Goal: Information Seeking & Learning: Find specific fact

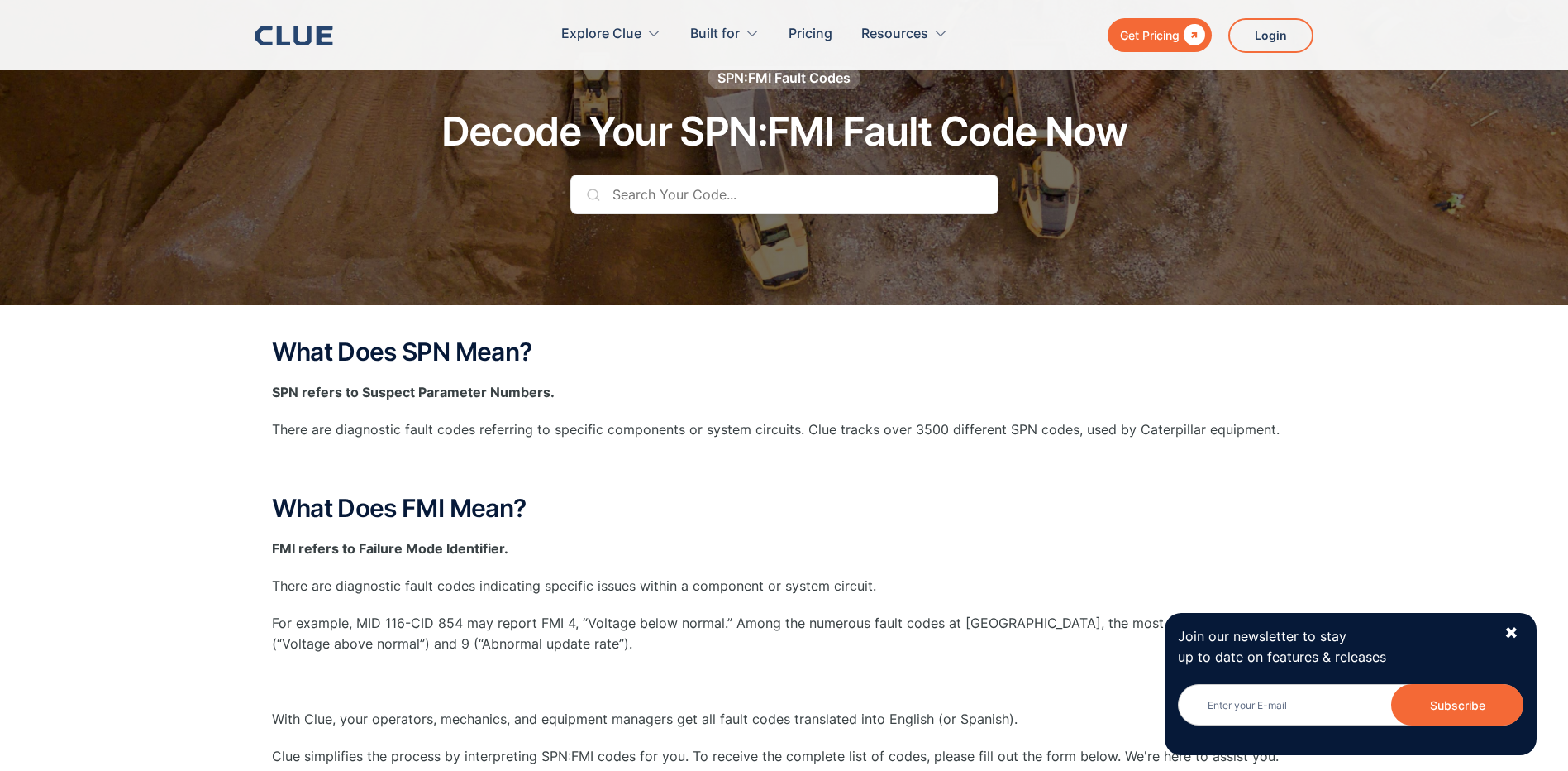
scroll to position [82, 0]
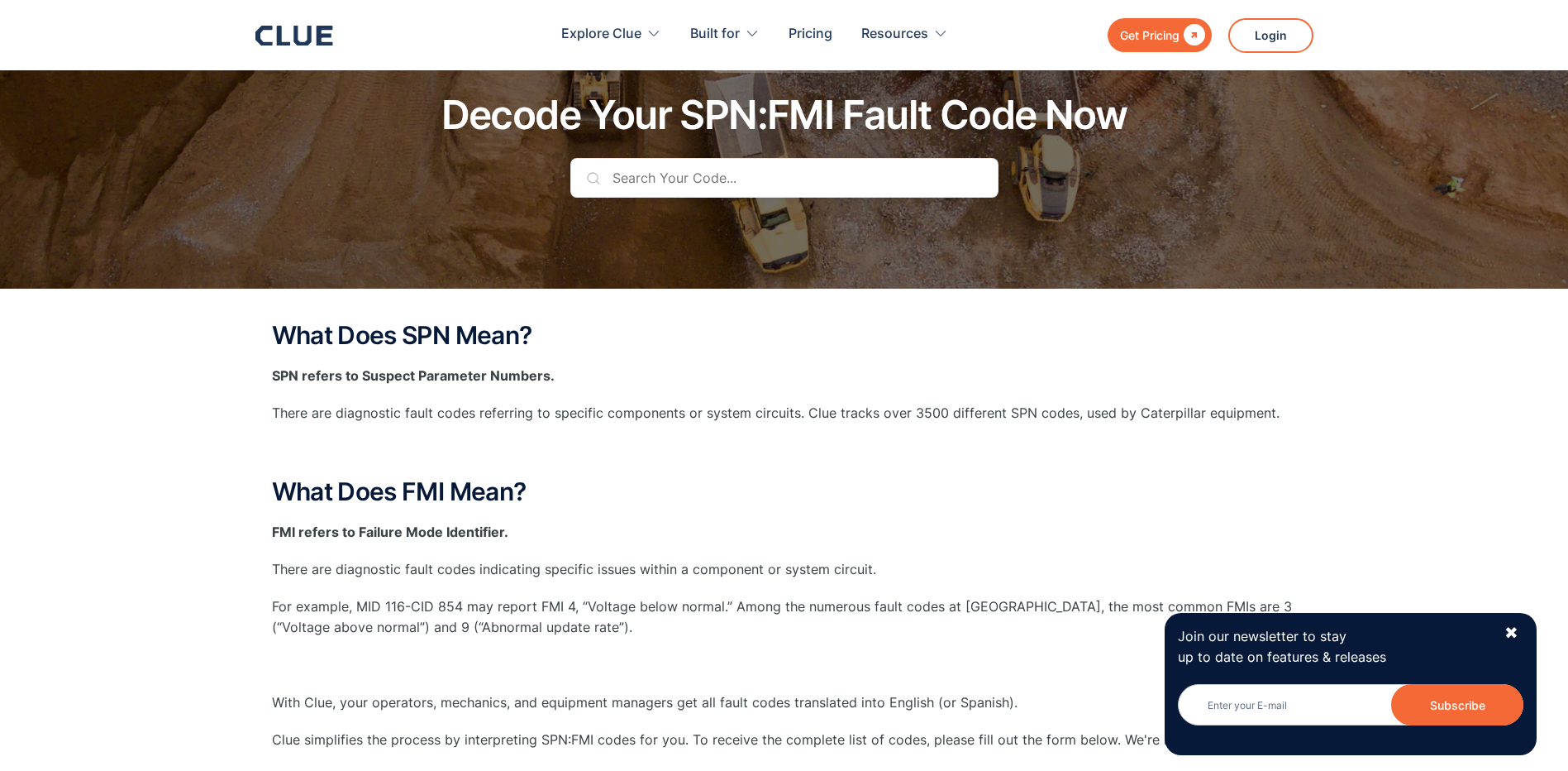
click at [701, 177] on input "text" at bounding box center [784, 177] width 428 height 40
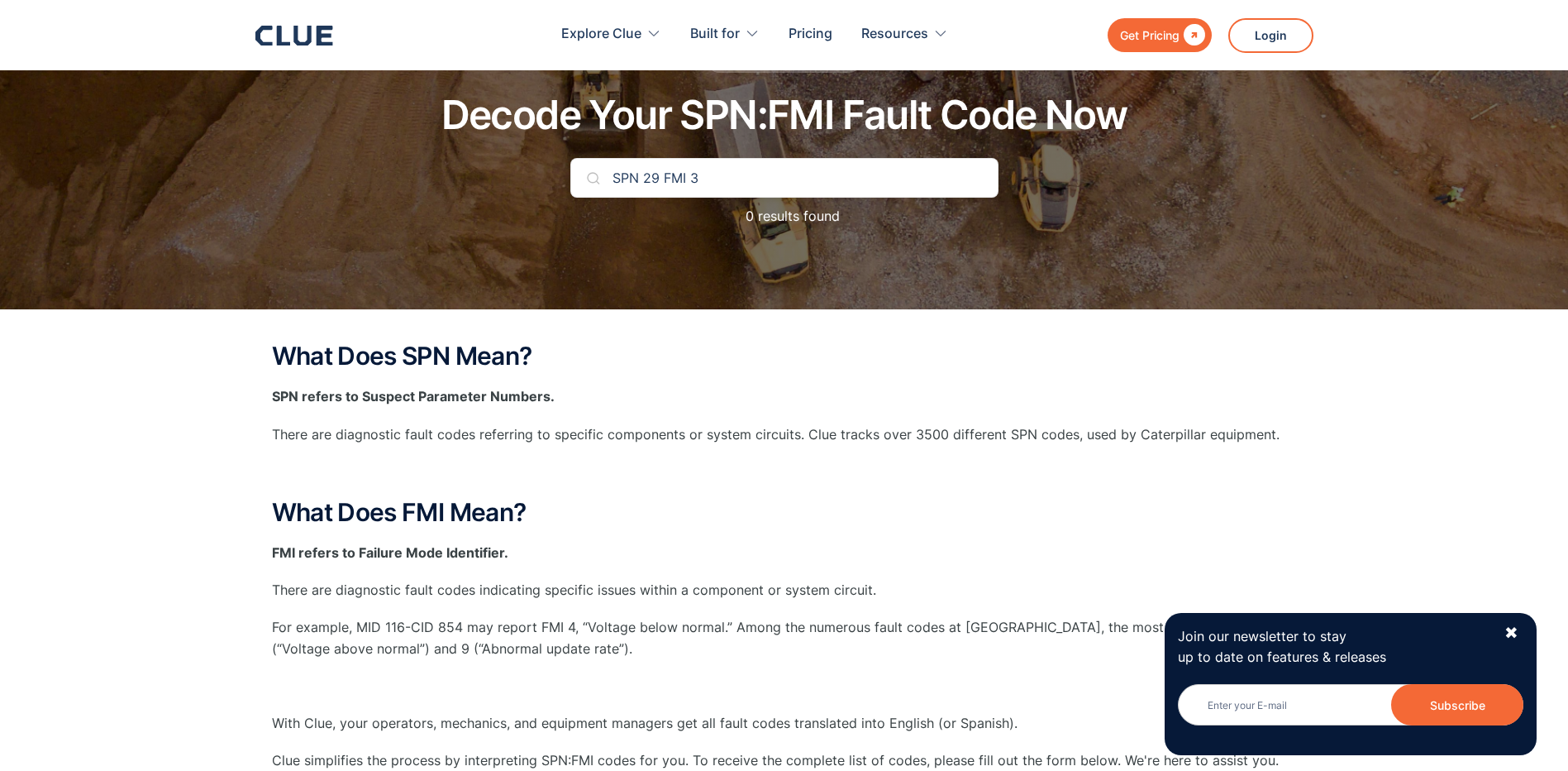
type input "SPN 29 FMI 3"
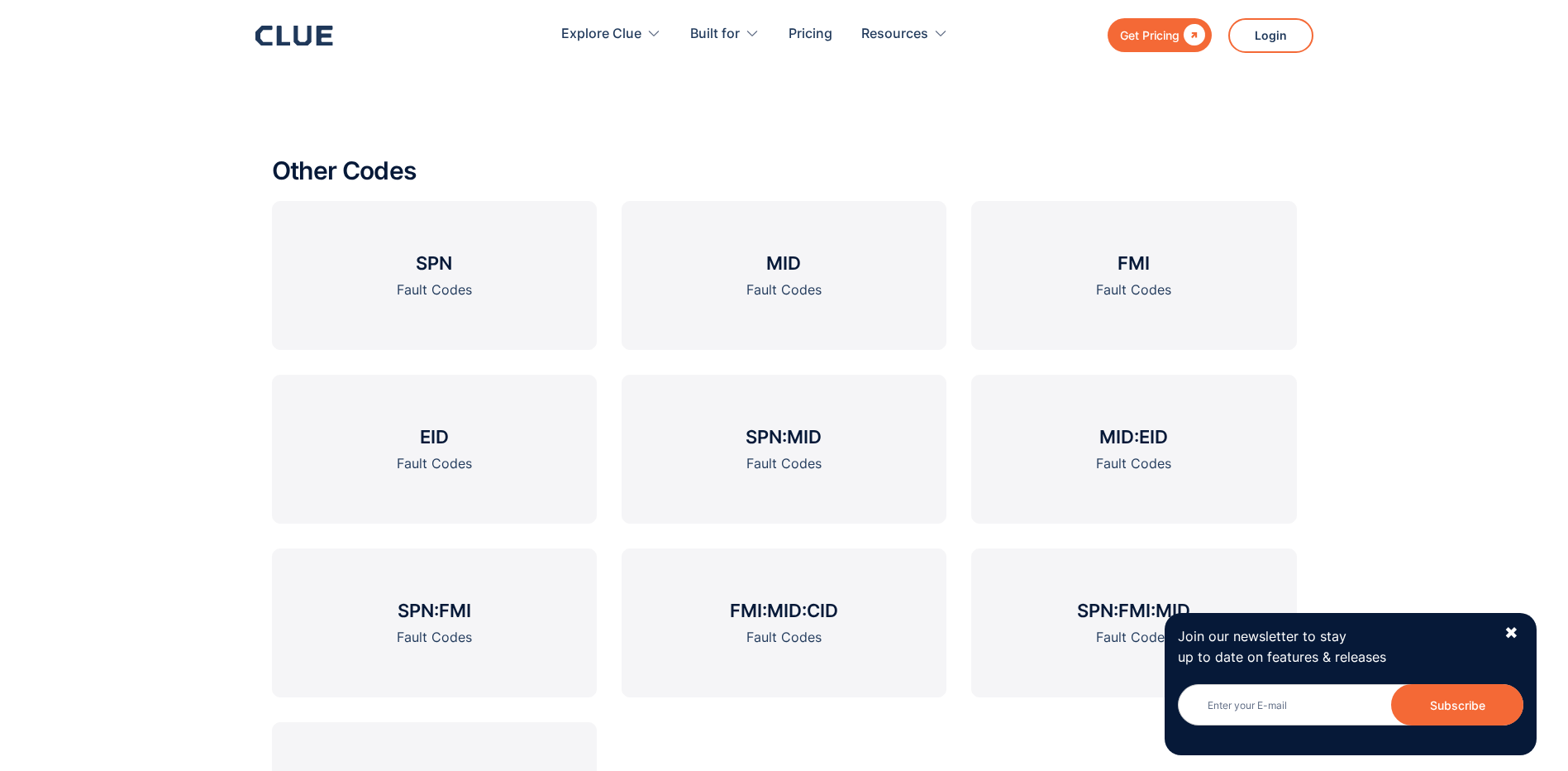
scroll to position [2315, 0]
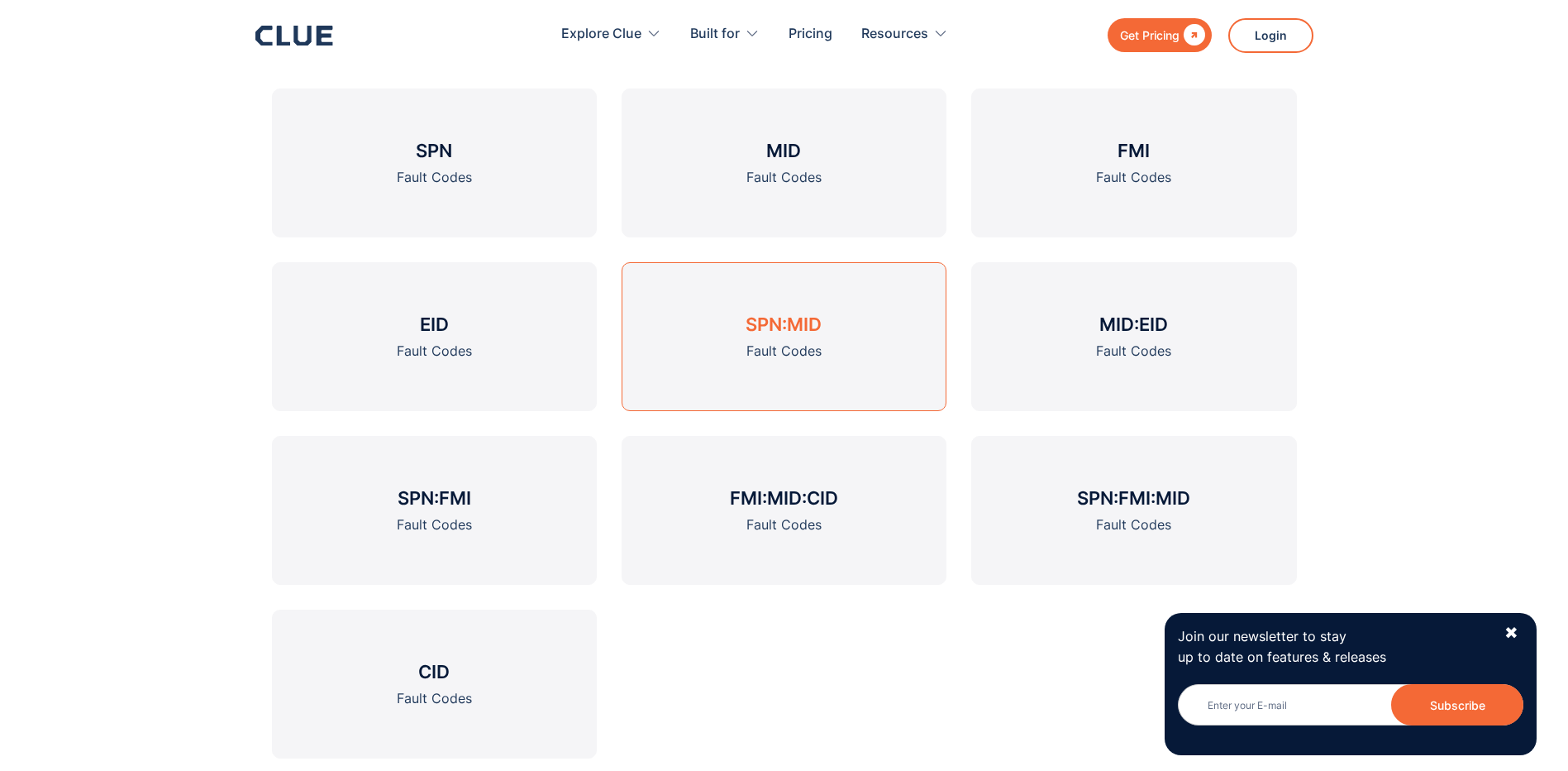
click at [771, 350] on div "Fault Codes" at bounding box center [783, 351] width 75 height 20
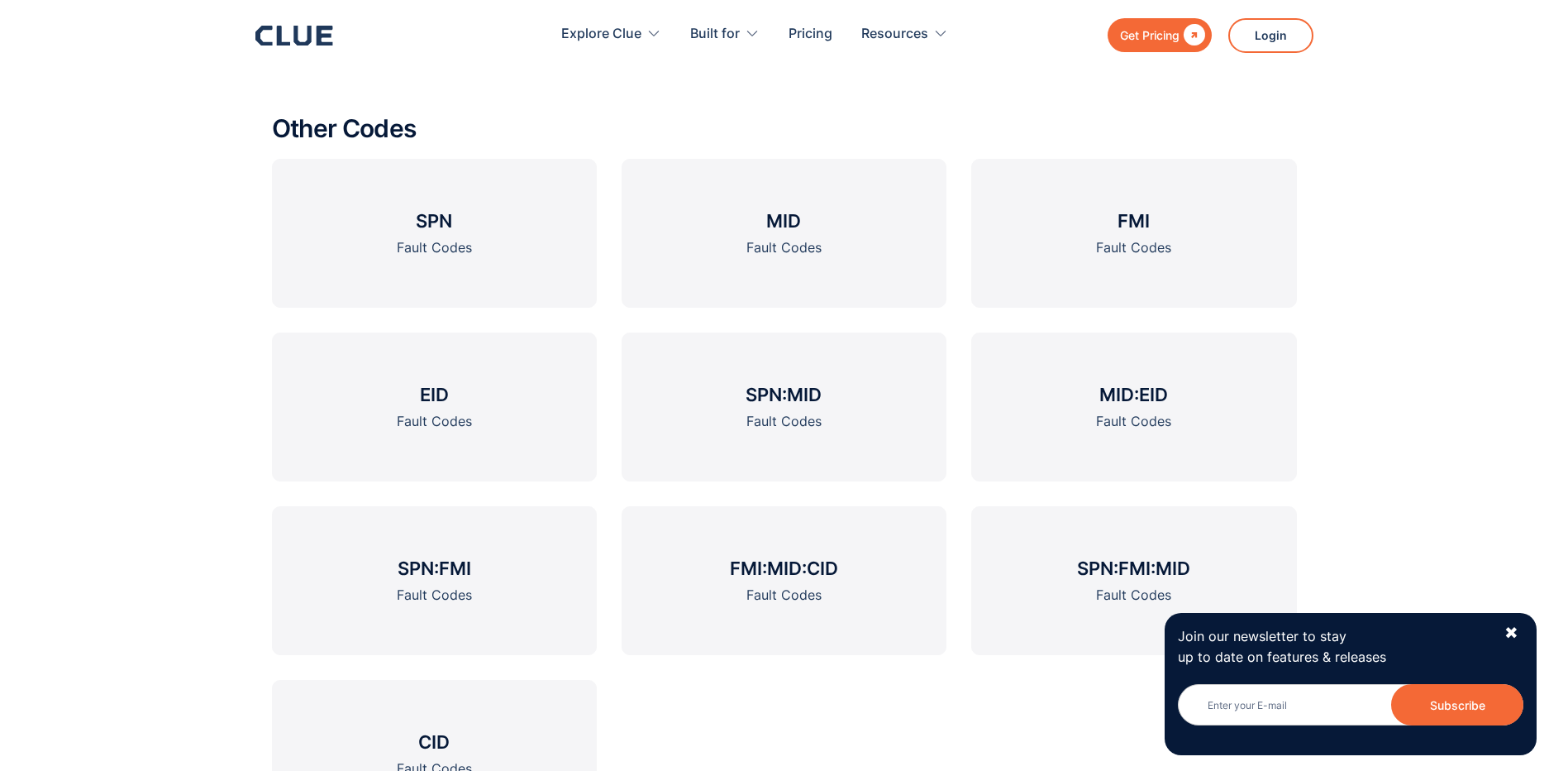
scroll to position [2398, 0]
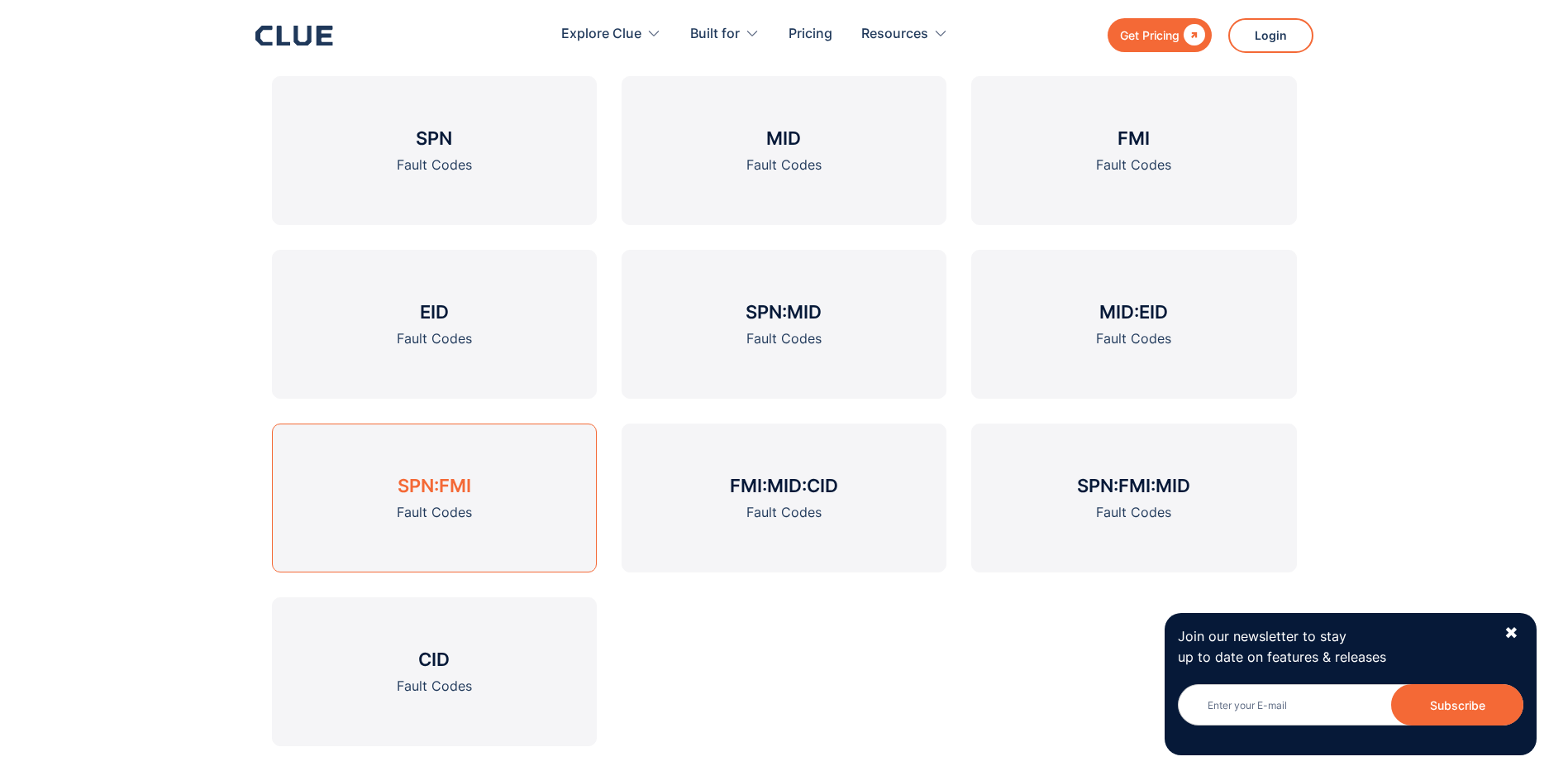
click at [455, 488] on h3 "SPN:FMI" at bounding box center [434, 485] width 73 height 25
